Goal: Browse casually

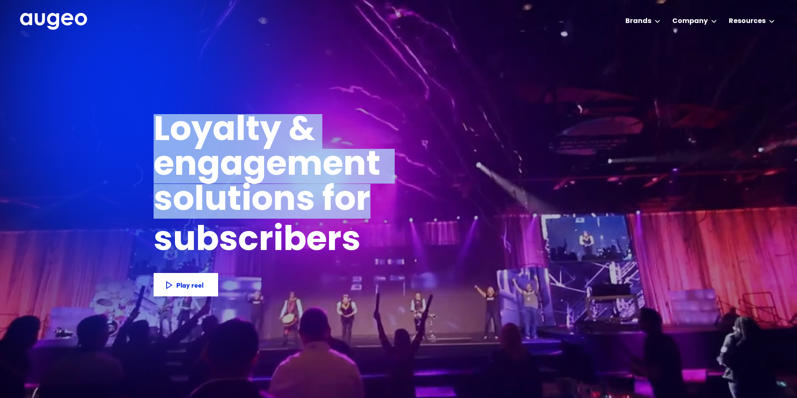
drag, startPoint x: 157, startPoint y: 130, endPoint x: 385, endPoint y: 205, distance: 239.9
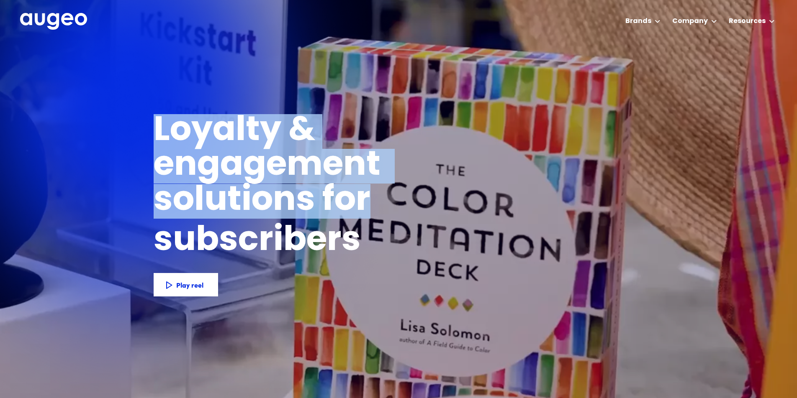
click at [368, 203] on h1 "Loyalty & engagement solutions for" at bounding box center [335, 166] width 362 height 104
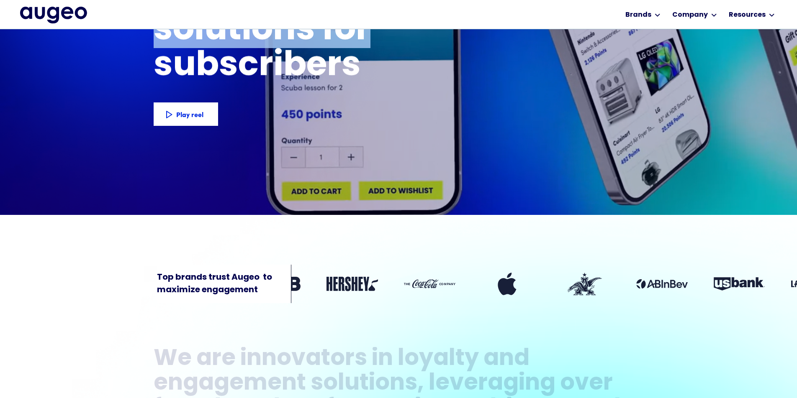
click at [192, 109] on div "Play reel" at bounding box center [205, 114] width 27 height 10
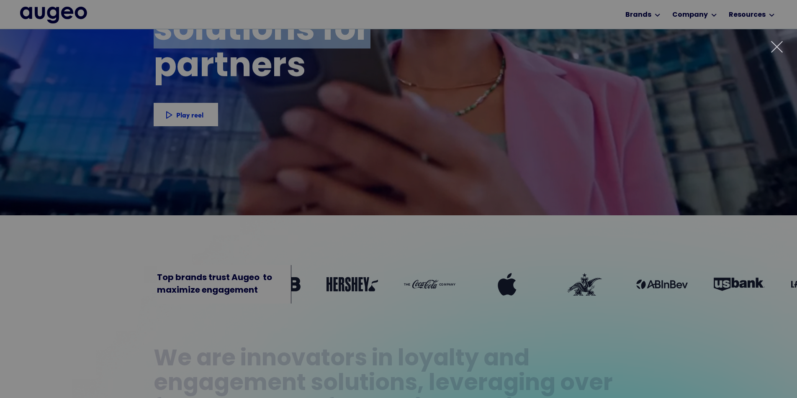
scroll to position [157, 0]
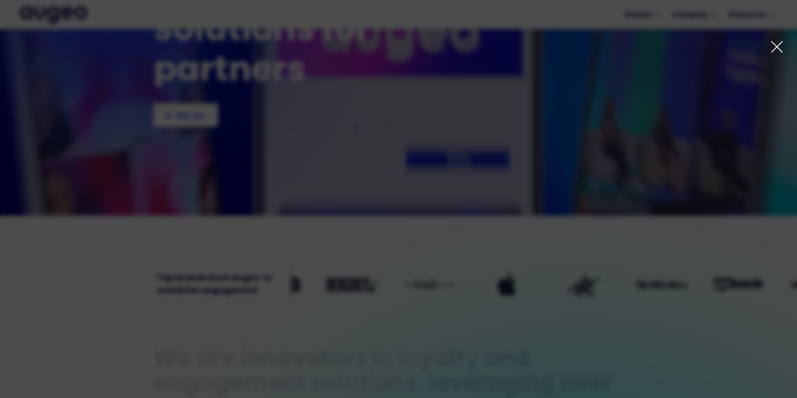
click at [777, 46] on icon at bounding box center [776, 46] width 10 height 10
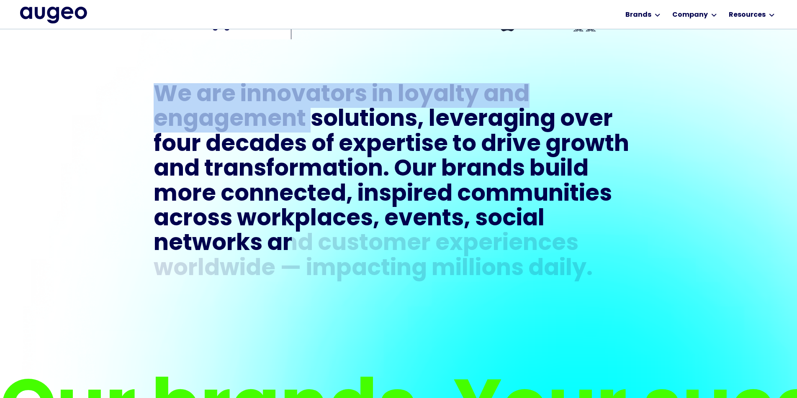
scroll to position [422, 0]
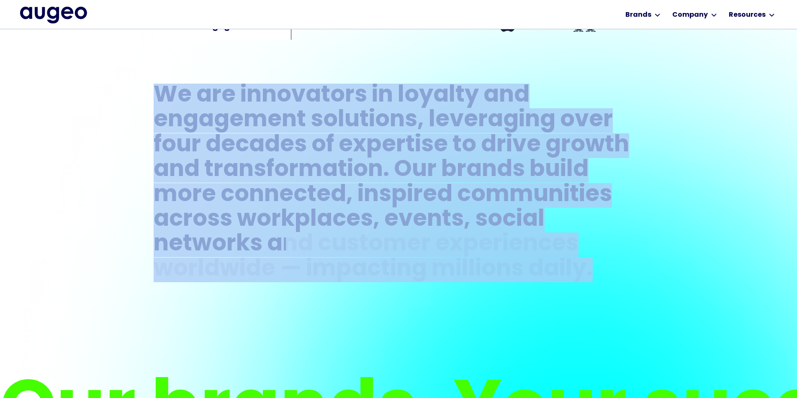
drag, startPoint x: 153, startPoint y: 89, endPoint x: 613, endPoint y: 262, distance: 491.1
click at [613, 262] on h1 "We are innovators in loyalty and engagement solutions, leveraging over four dec…" at bounding box center [399, 183] width 490 height 199
copy h1 "We are innovators in loyalty and engagement solutions, leveraging over four dec…"
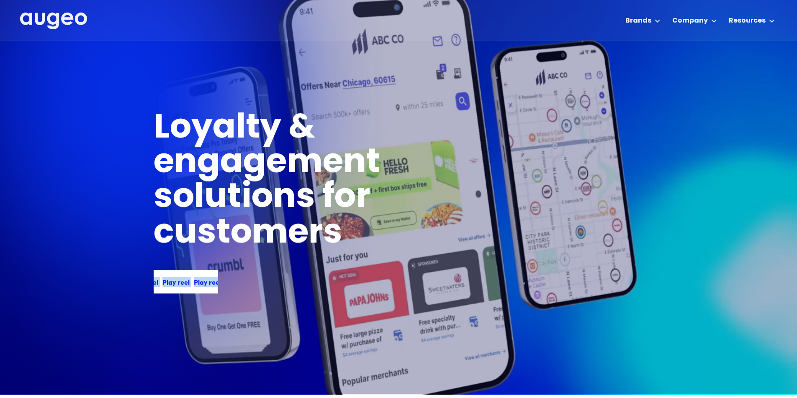
scroll to position [2, 0]
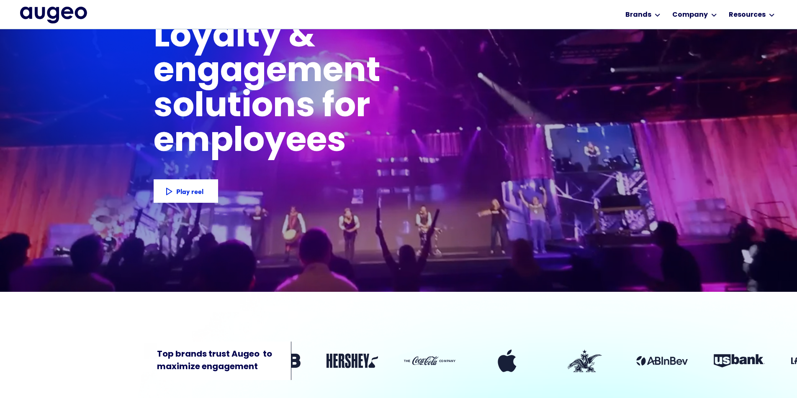
scroll to position [0, 6]
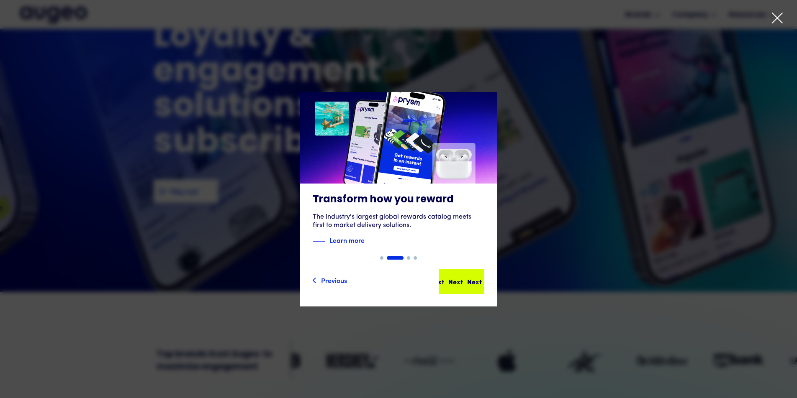
click at [464, 280] on div "Next Next Next Next" at bounding box center [456, 282] width 75 height 10
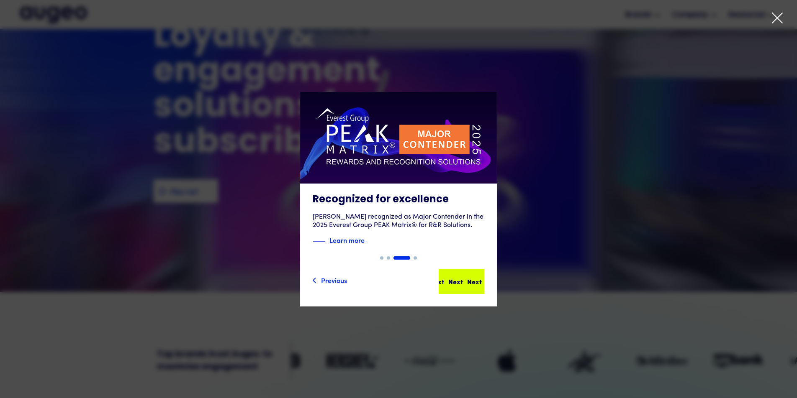
click at [466, 283] on div "Next" at bounding box center [461, 282] width 15 height 10
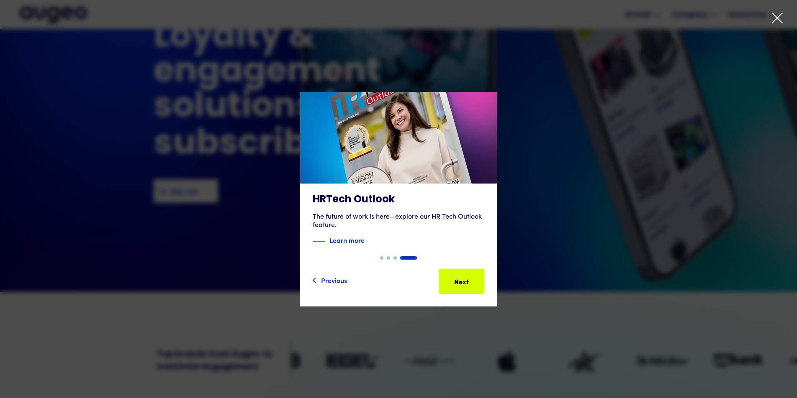
click at [466, 283] on div "Next" at bounding box center [459, 282] width 15 height 10
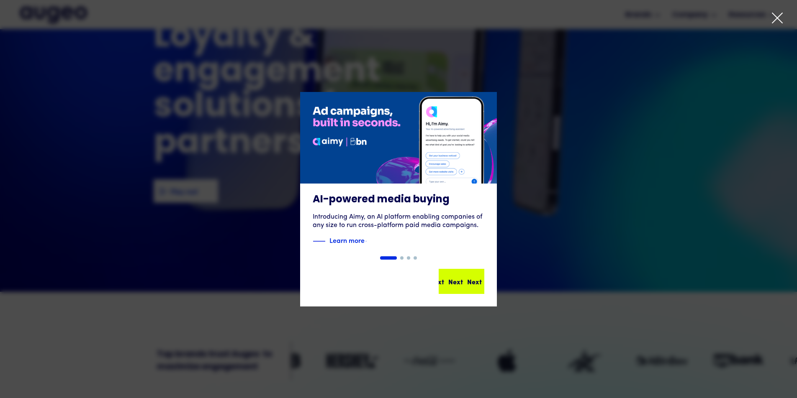
click at [467, 284] on div "Next" at bounding box center [474, 282] width 15 height 10
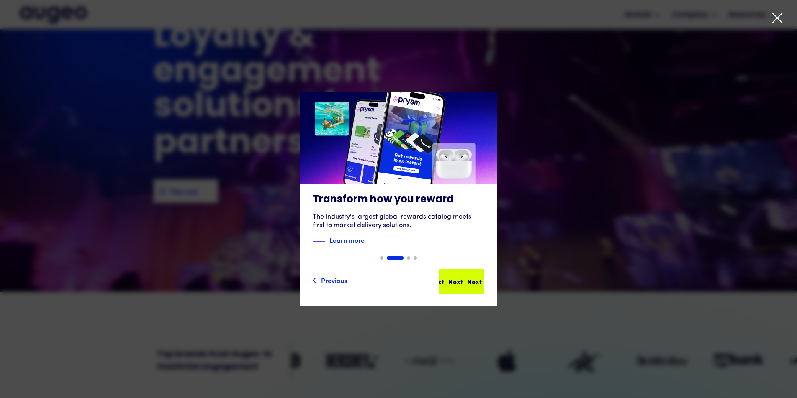
click at [468, 285] on div "Next" at bounding box center [474, 282] width 15 height 10
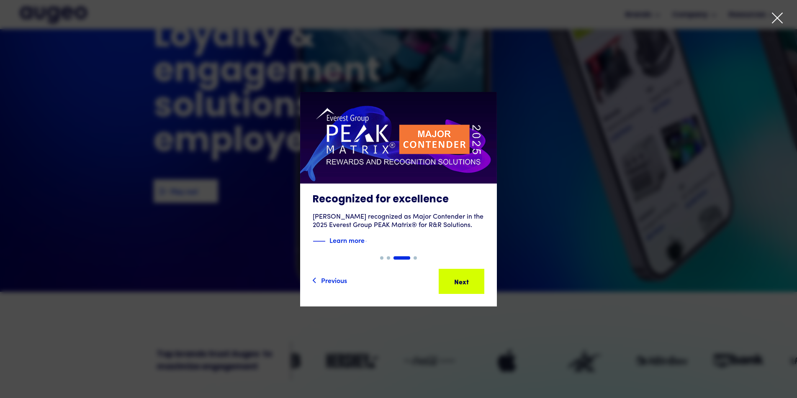
click at [771, 21] on icon at bounding box center [777, 18] width 13 height 13
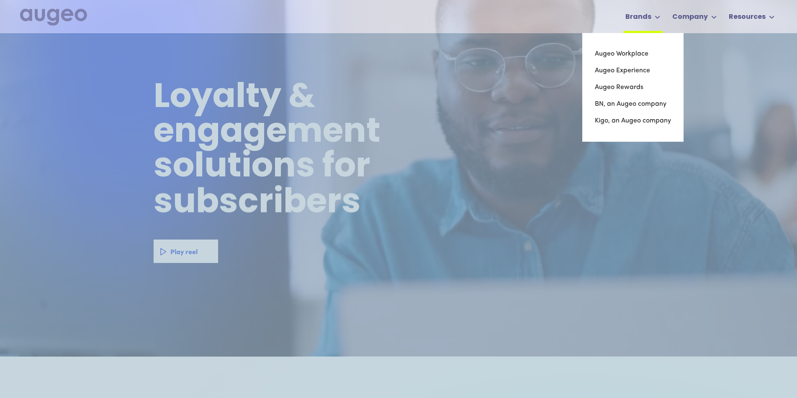
scroll to position [25, 0]
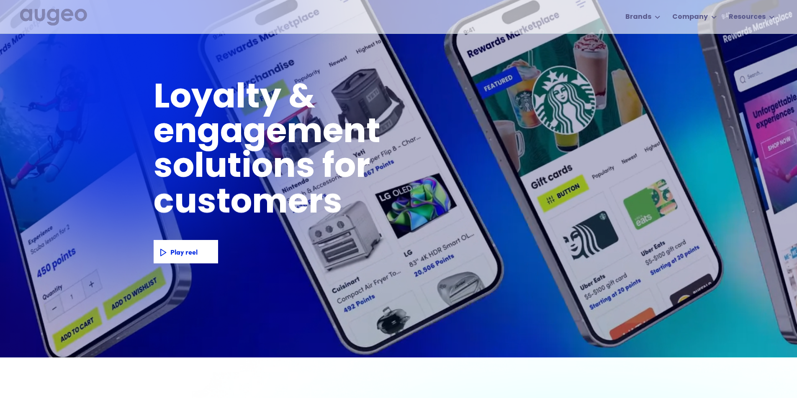
click at [56, 18] on img "home" at bounding box center [53, 17] width 67 height 17
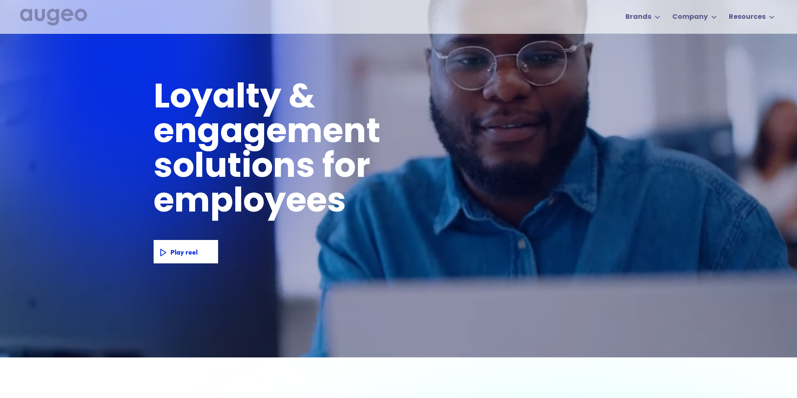
click at [67, 15] on img "home" at bounding box center [53, 17] width 67 height 17
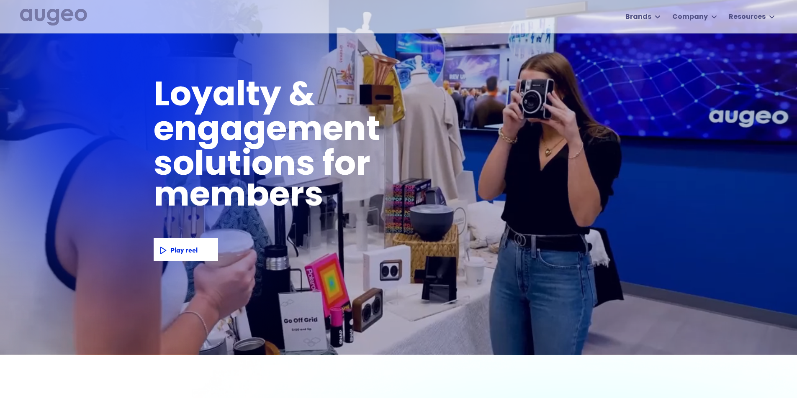
scroll to position [27, 0]
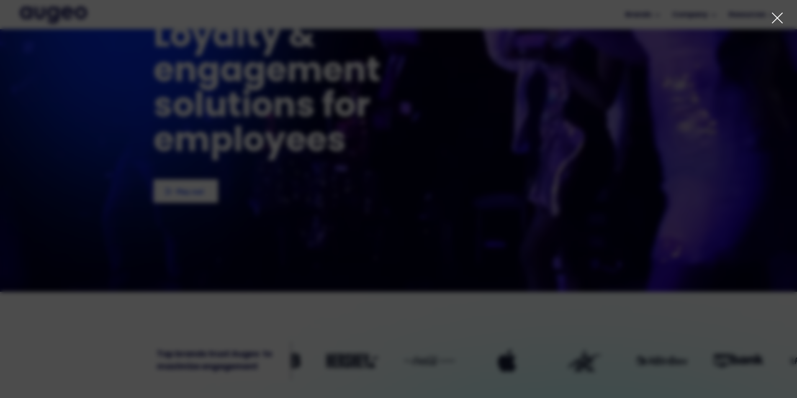
scroll to position [81, 0]
